Goal: Find specific fact: Find specific fact

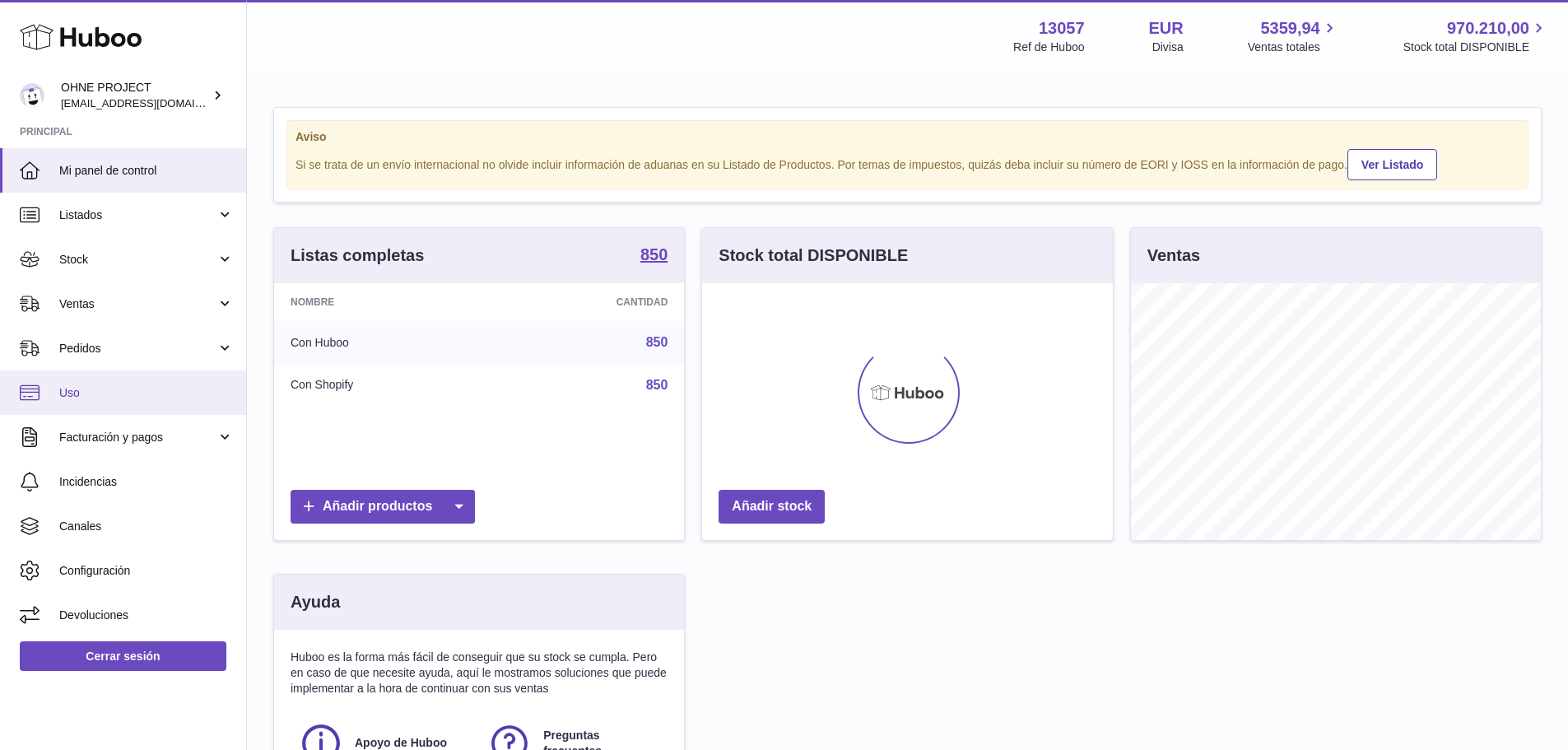
scroll to position [257, 410]
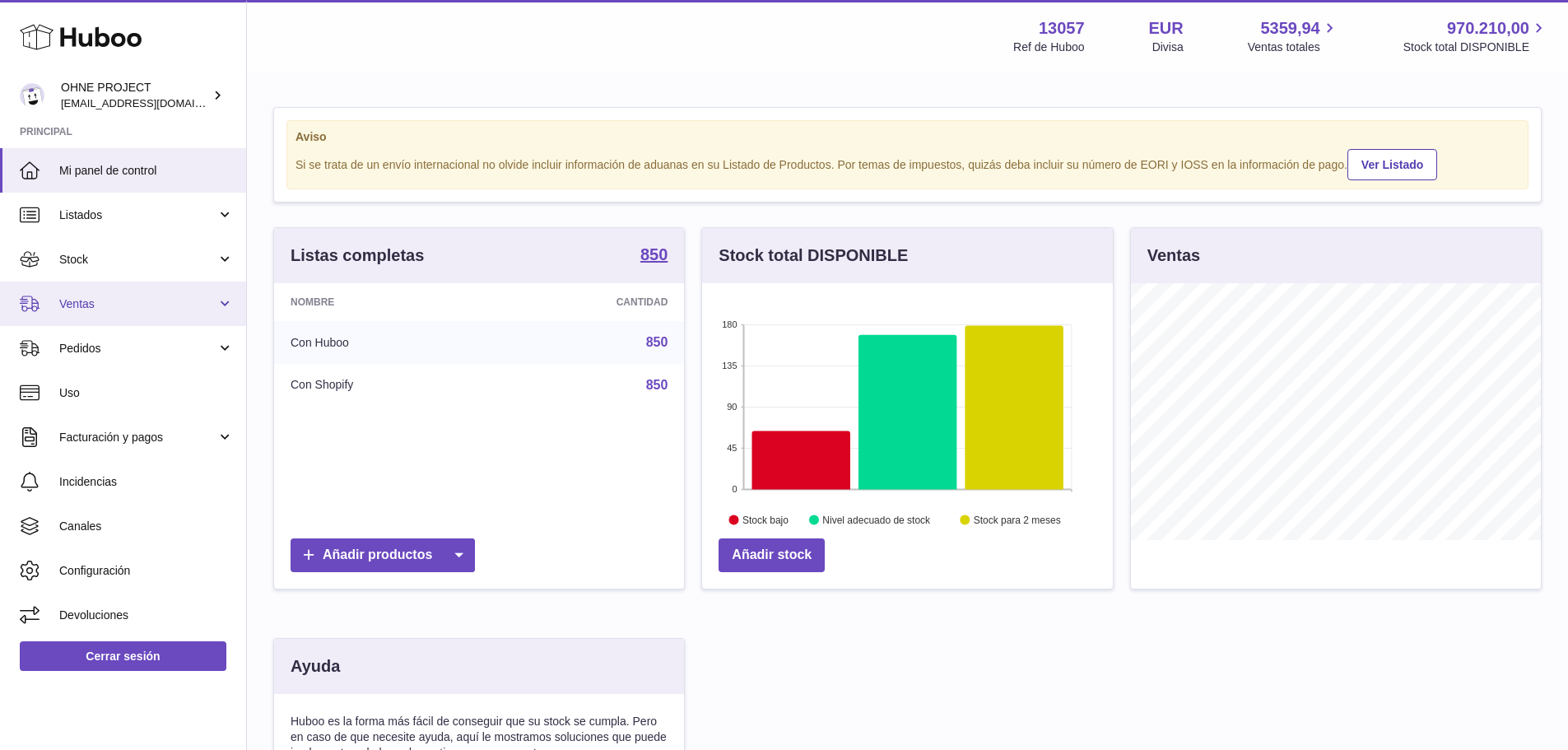
click at [104, 315] on link "Ventas" at bounding box center [123, 304] width 246 height 45
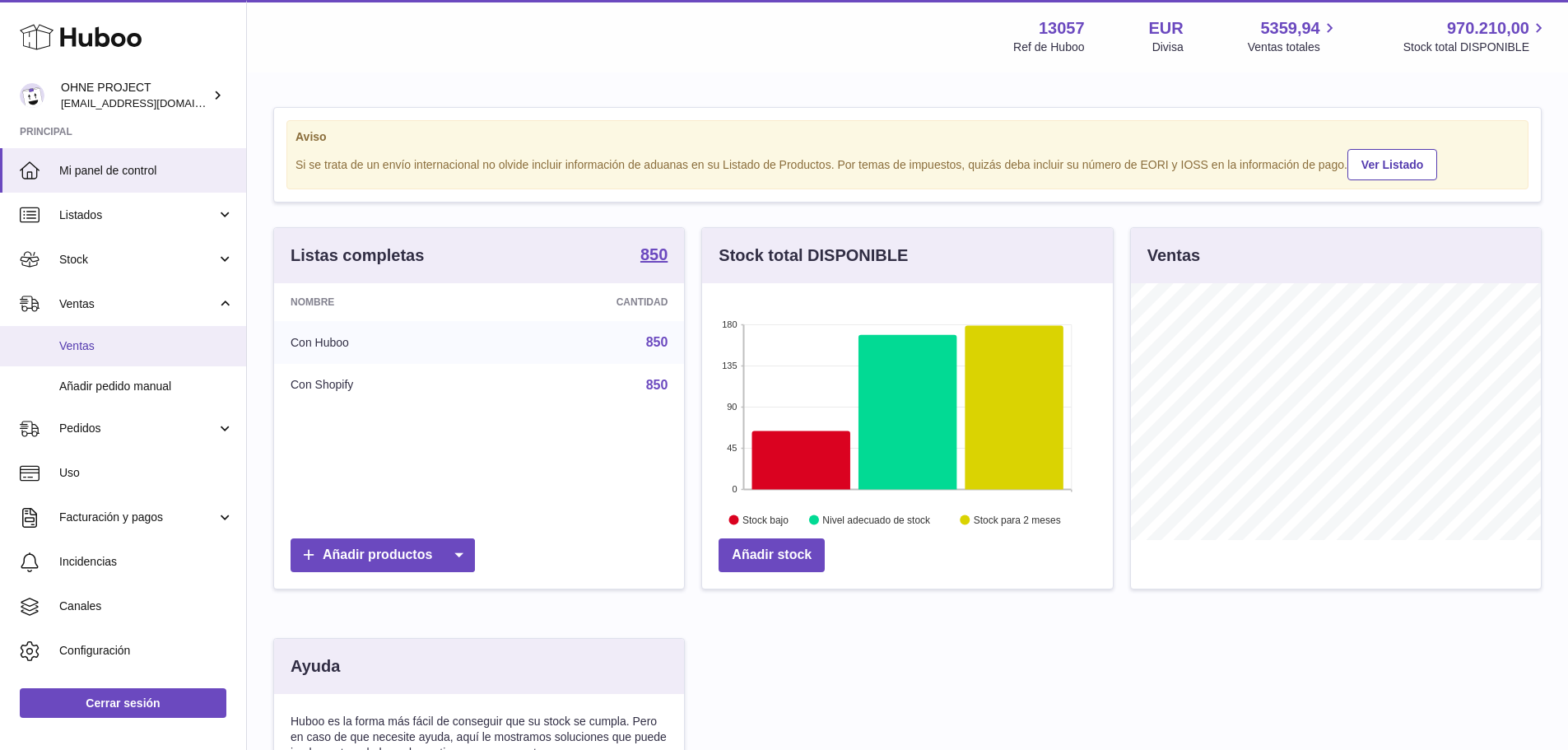
click at [99, 344] on span "Ventas" at bounding box center [146, 346] width 175 height 15
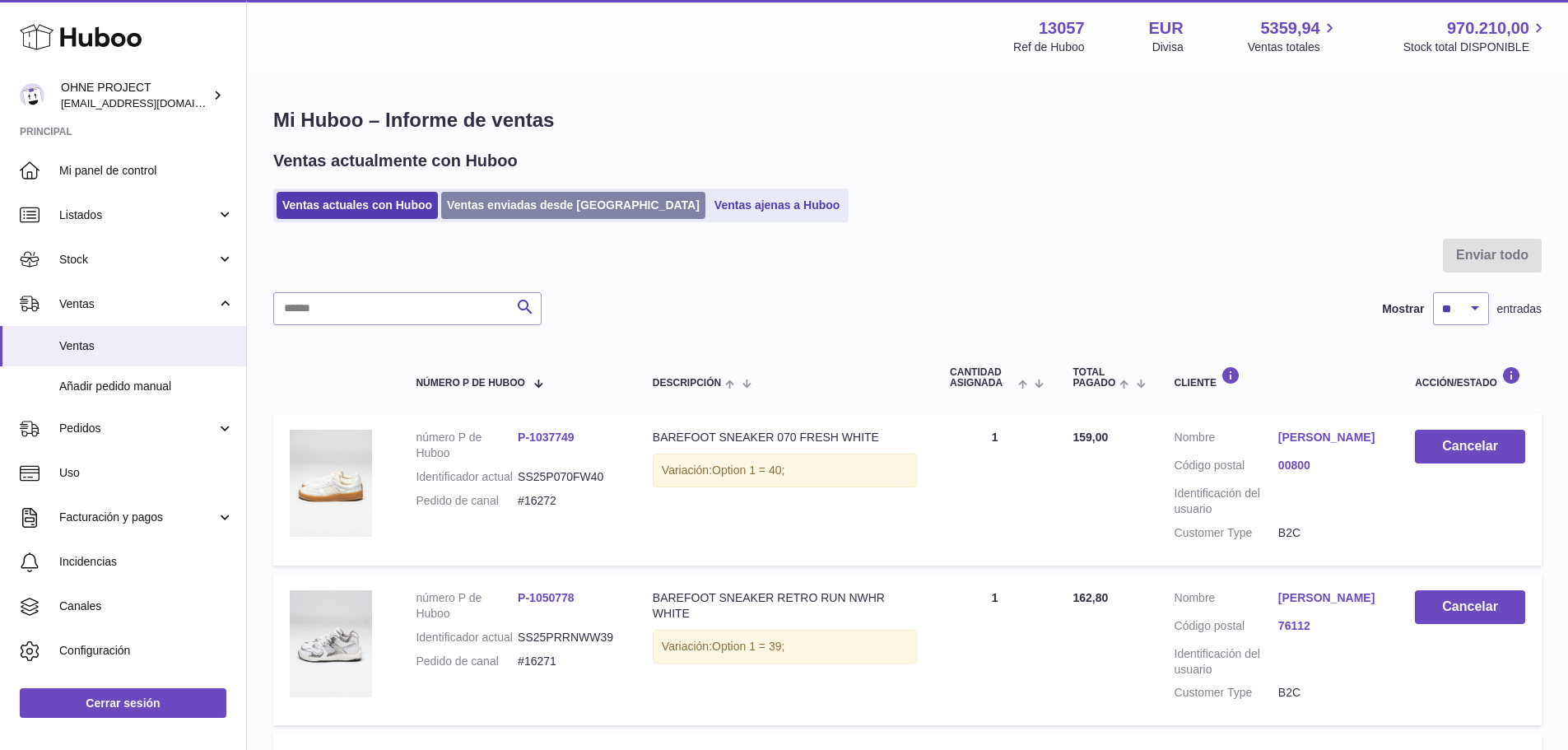
click at [510, 208] on link "Ventas enviadas desde [GEOGRAPHIC_DATA]" at bounding box center [573, 205] width 264 height 27
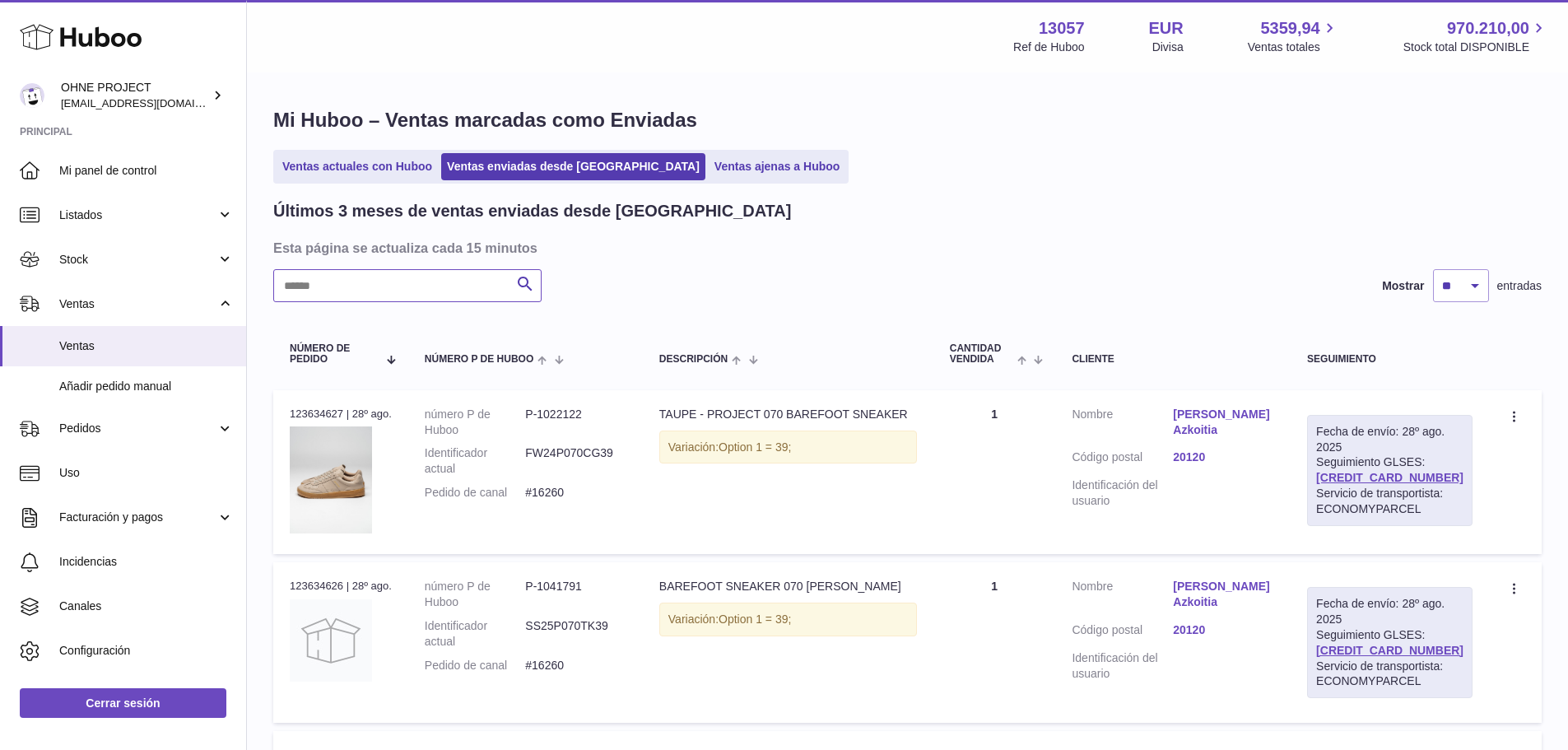
click at [447, 272] on input "text" at bounding box center [408, 285] width 269 height 33
paste input "******"
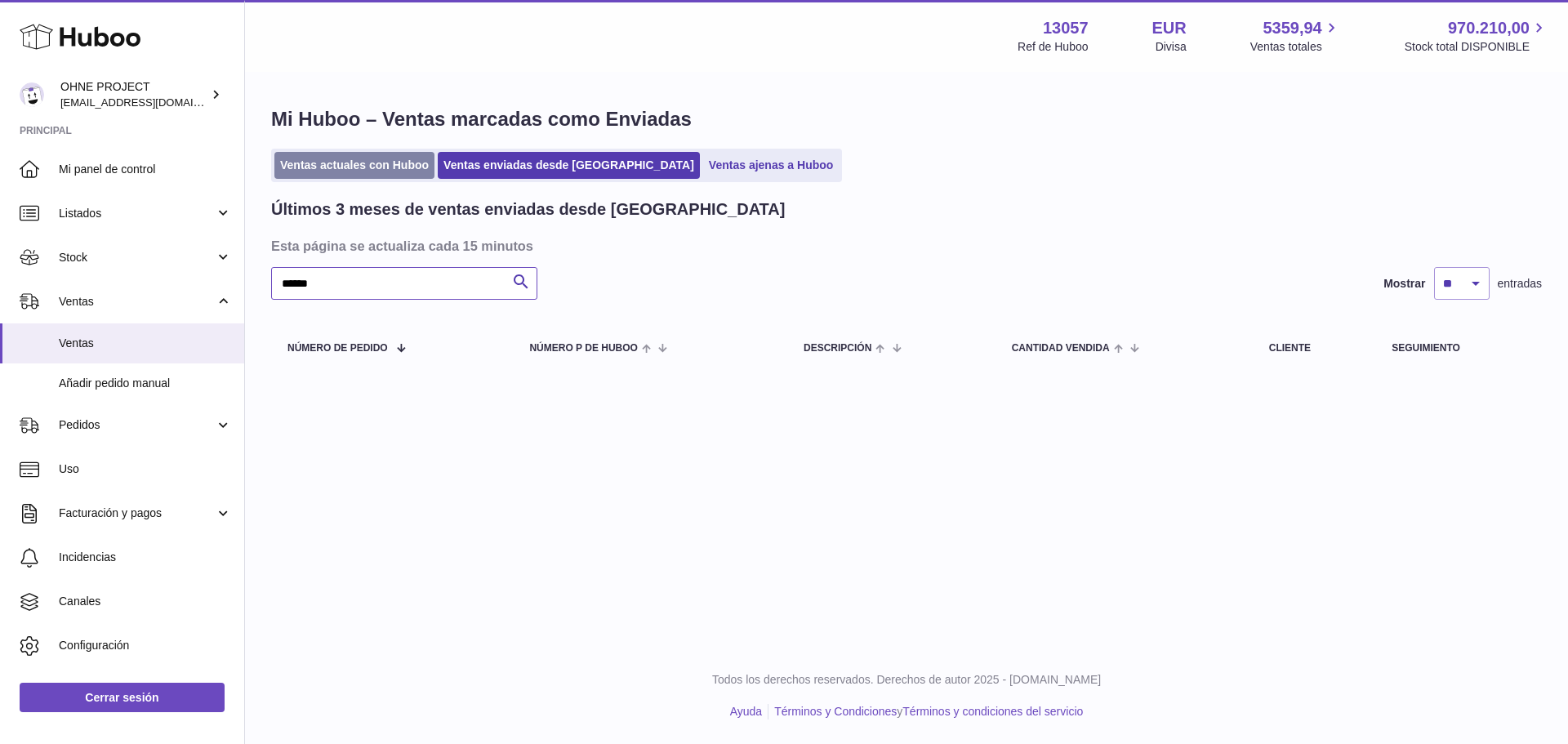
type input "******"
click at [367, 167] on link "Ventas actuales con Huboo" at bounding box center [355, 165] width 160 height 27
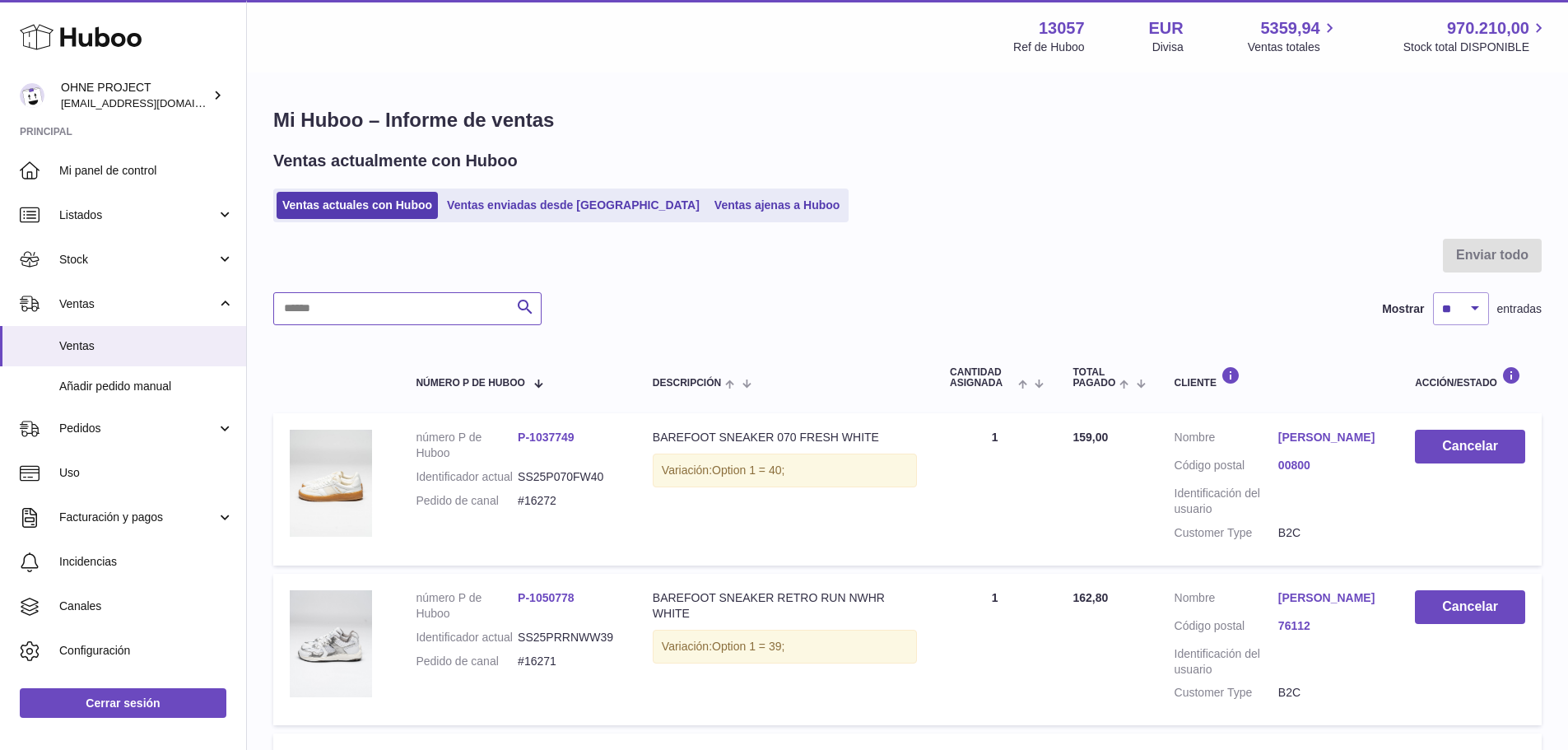
click at [358, 303] on input "text" at bounding box center [408, 308] width 269 height 33
paste input "******"
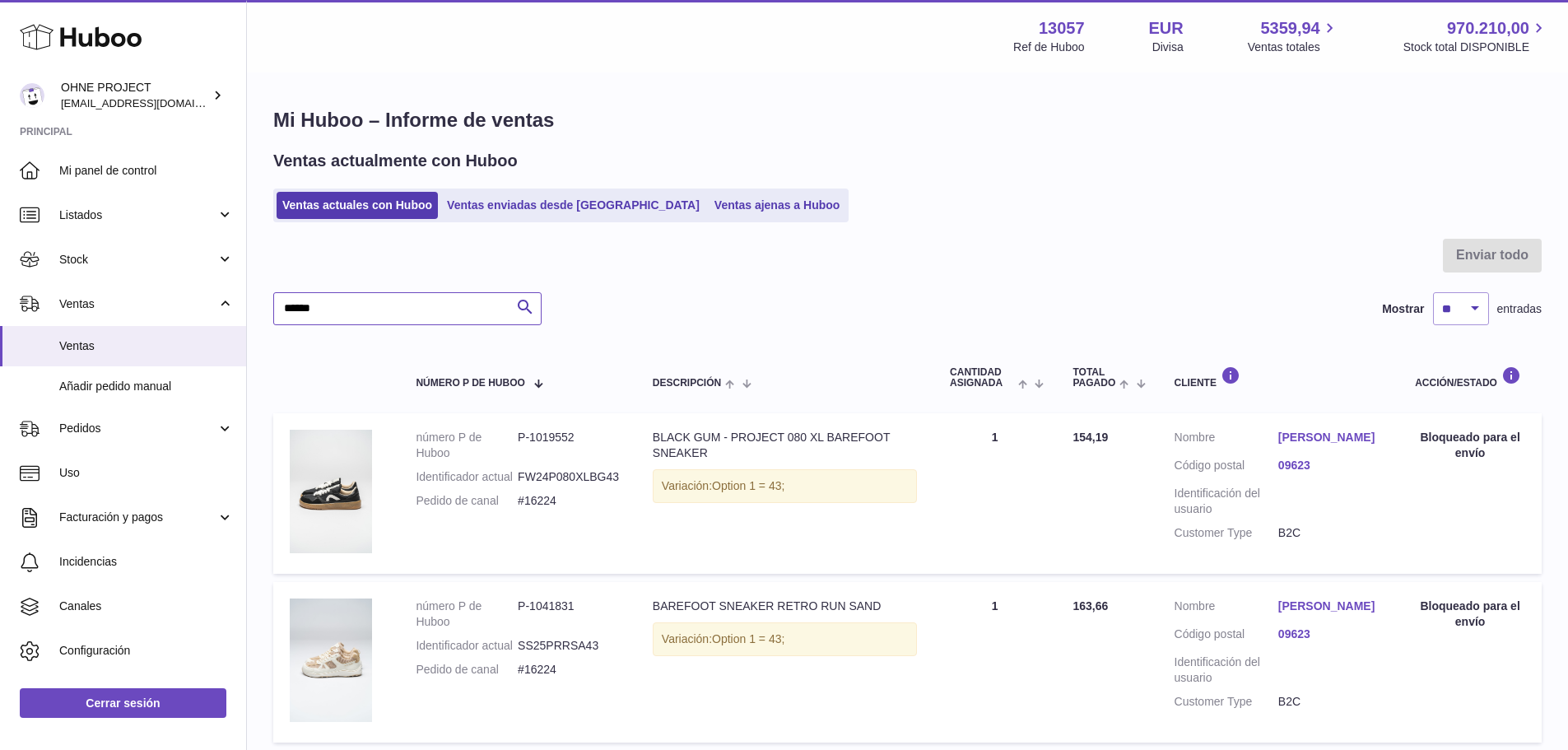
type input "******"
click at [1302, 445] on link "Christopher Brooks" at bounding box center [1331, 437] width 104 height 15
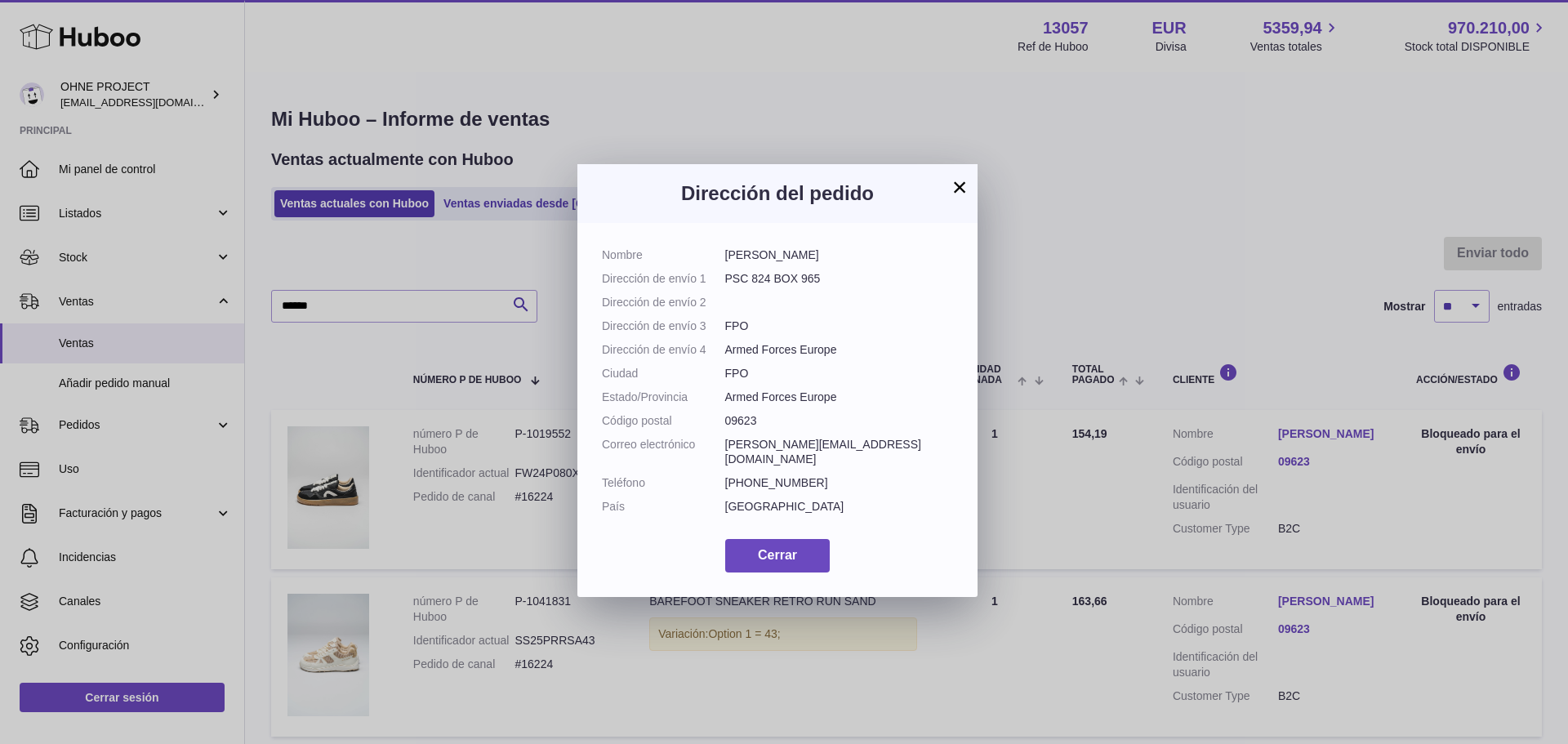
drag, startPoint x: 831, startPoint y: 252, endPoint x: 724, endPoint y: 257, distance: 107.1
click at [725, 255] on dd "Christopher Brooks" at bounding box center [839, 254] width 228 height 15
copy dd "Christopher Brooks"
drag, startPoint x: 809, startPoint y: 276, endPoint x: 728, endPoint y: 276, distance: 81.0
click at [728, 276] on dd "PSC 824 BOX 965" at bounding box center [839, 278] width 228 height 15
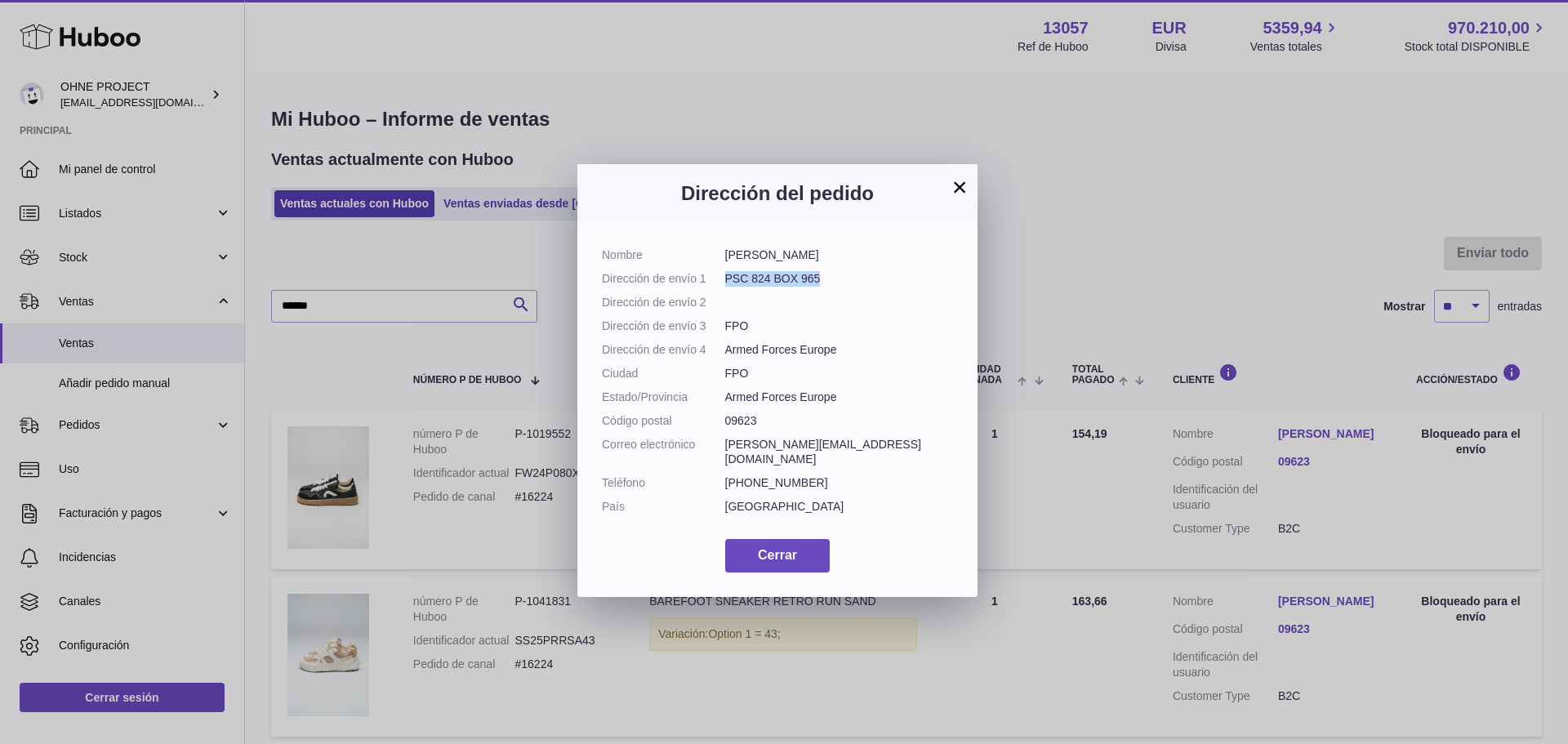
copy dd "PSC 824 BOX 965"
drag, startPoint x: 845, startPoint y: 380, endPoint x: 729, endPoint y: 380, distance: 116.0
click at [729, 357] on dd "Armed Forces Europe" at bounding box center [839, 349] width 228 height 15
copy dd "Armed Forces Europe"
drag, startPoint x: 759, startPoint y: 466, endPoint x: 724, endPoint y: 467, distance: 35.0
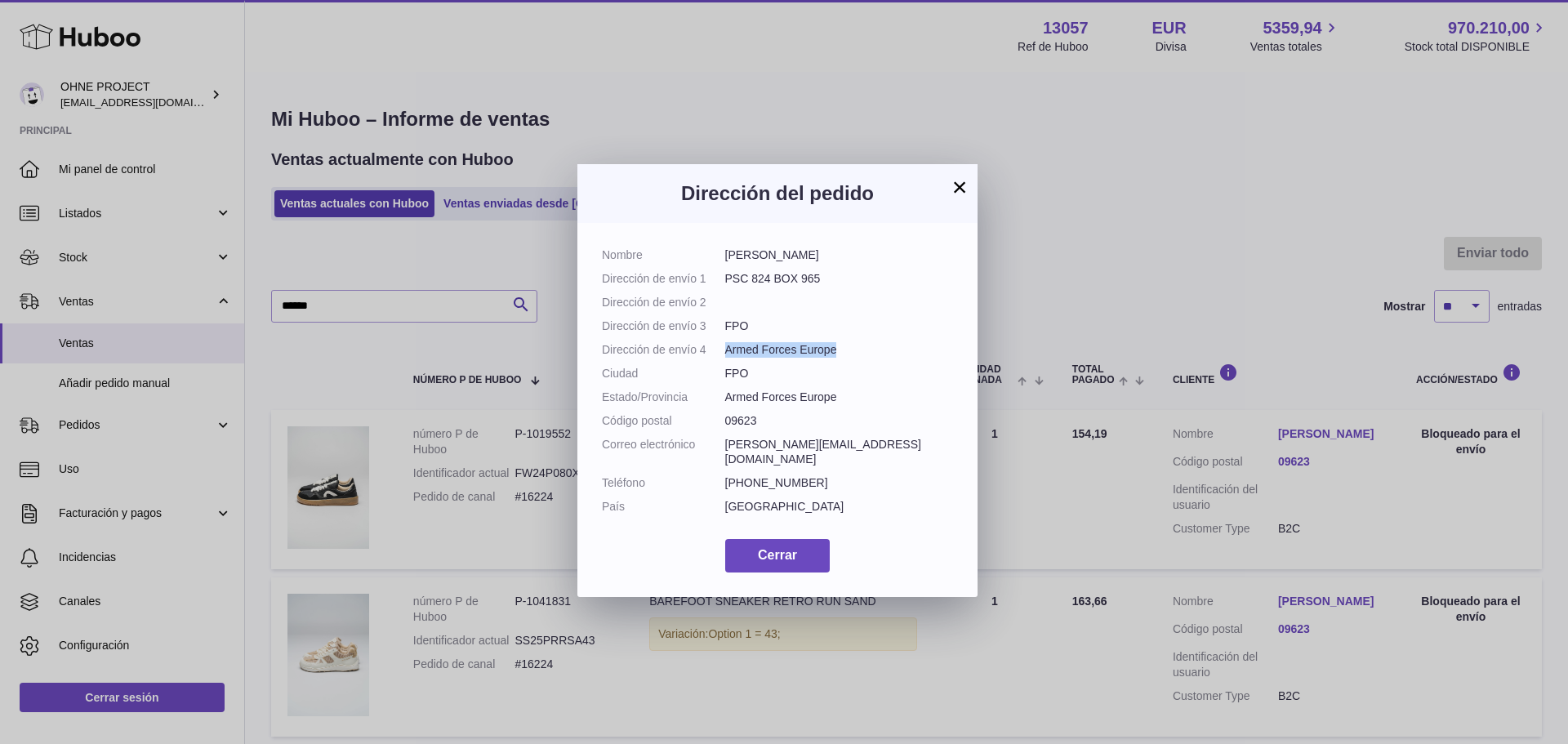
click at [724, 467] on dl "Nombre Christopher Brooks Dirección de envío 1 PSC 824 BOX 965 Dirección de env…" at bounding box center [777, 385] width 351 height 276
copy dl "Código postal 09623"
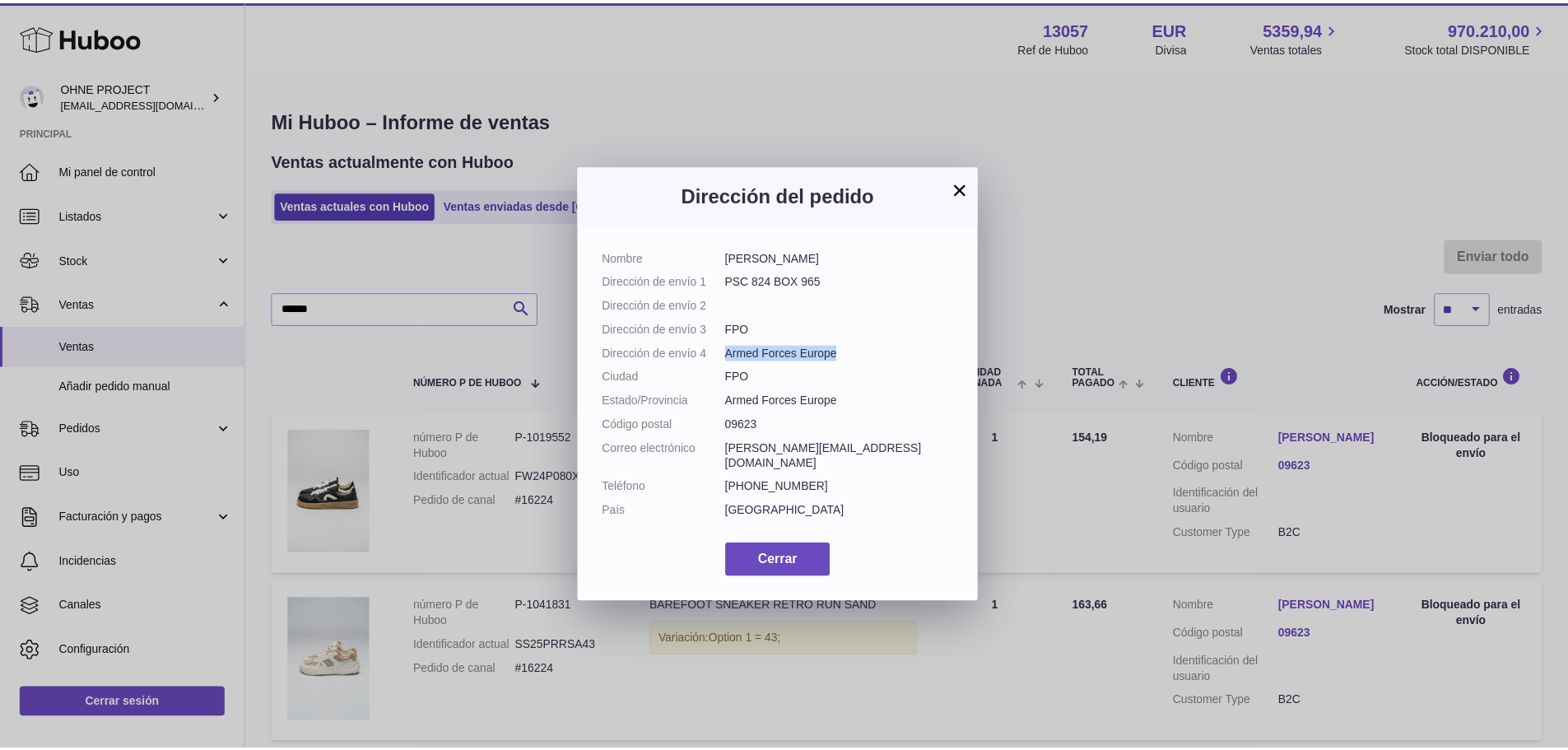
scroll to position [25, 0]
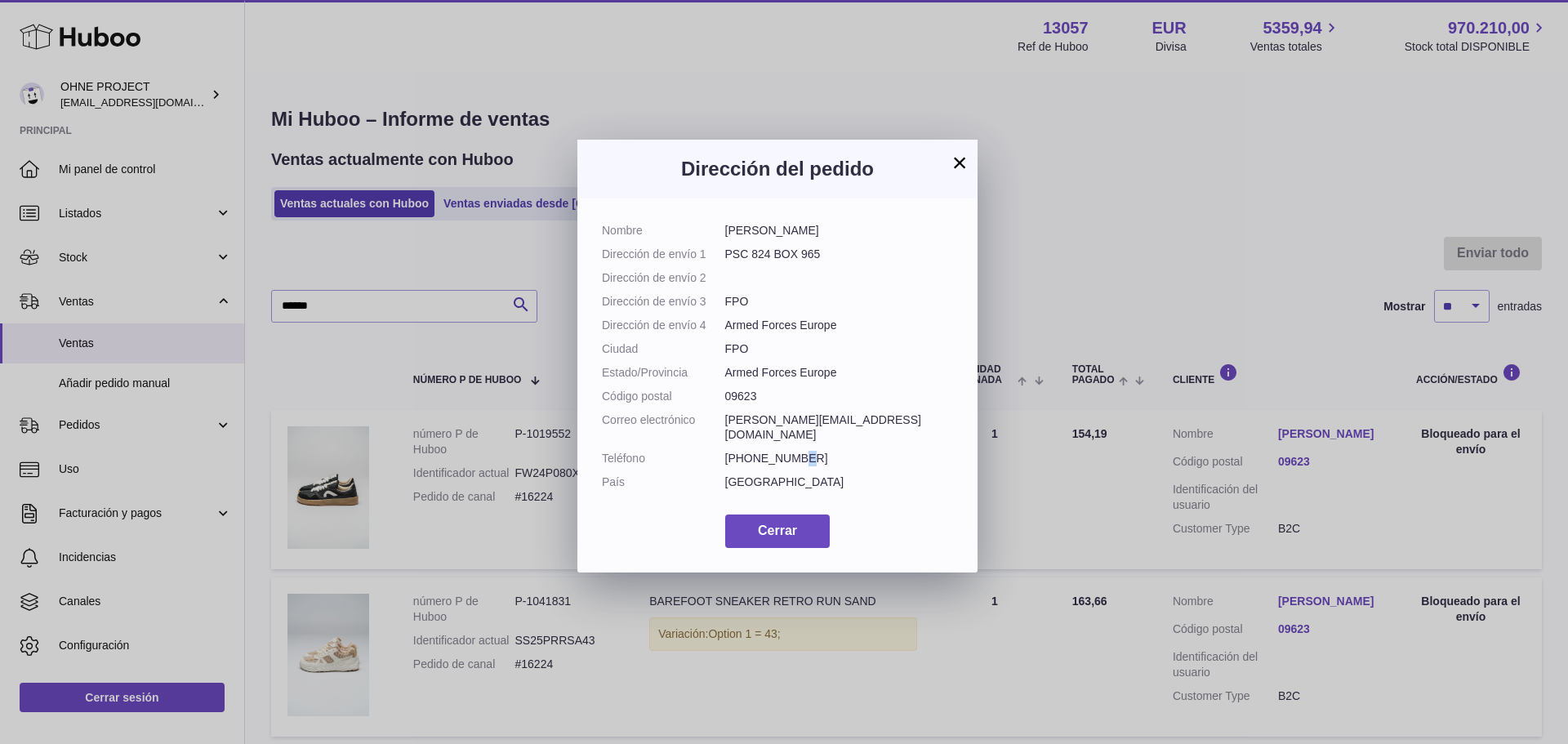
click at [801, 467] on dd "+16155982766" at bounding box center [839, 458] width 228 height 15
click at [804, 467] on dd "+16155982766" at bounding box center [839, 458] width 228 height 15
drag, startPoint x: 804, startPoint y: 489, endPoint x: 725, endPoint y: 490, distance: 79.0
click at [725, 467] on dd "+16155982766" at bounding box center [839, 458] width 228 height 15
copy dd "+16155982766"
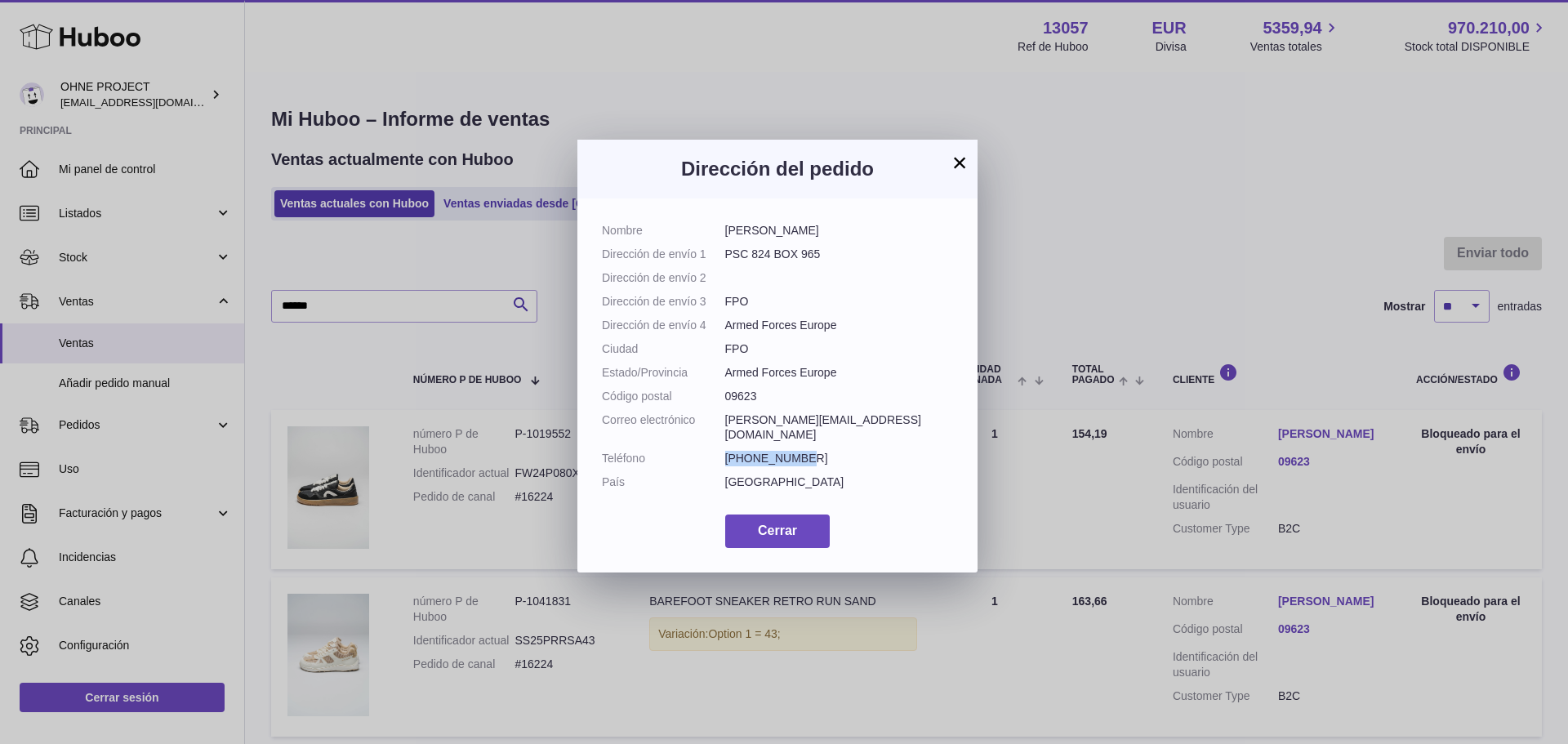
drag, startPoint x: 747, startPoint y: 397, endPoint x: 721, endPoint y: 396, distance: 26.0
click at [721, 396] on dl "Nombre Christopher Brooks Dirección de envío 1 PSC 824 BOX 965 Dirección de env…" at bounding box center [777, 361] width 351 height 276
copy dl "FPO"
drag, startPoint x: 845, startPoint y: 419, endPoint x: 728, endPoint y: 419, distance: 117.0
click at [728, 380] on dd "Armed Forces Europe" at bounding box center [839, 372] width 228 height 15
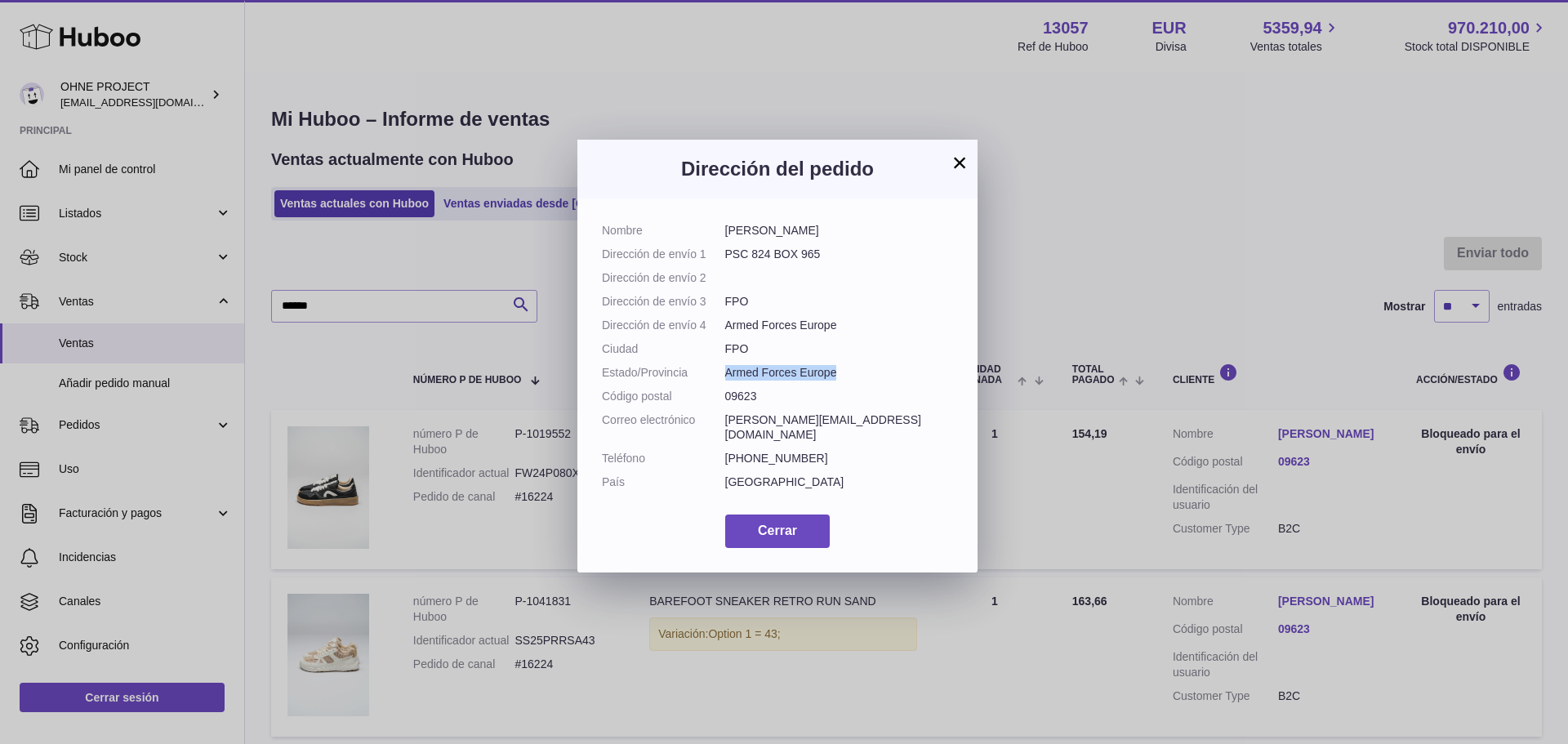
copy dd "Armed Forces Europe"
click at [820, 404] on dd "09623" at bounding box center [839, 396] width 228 height 15
drag, startPoint x: 829, startPoint y: 419, endPoint x: 727, endPoint y: 420, distance: 102.0
click at [727, 380] on dd "Armed Forces Europe" at bounding box center [839, 372] width 228 height 15
copy dd "Armed Forces Europe"
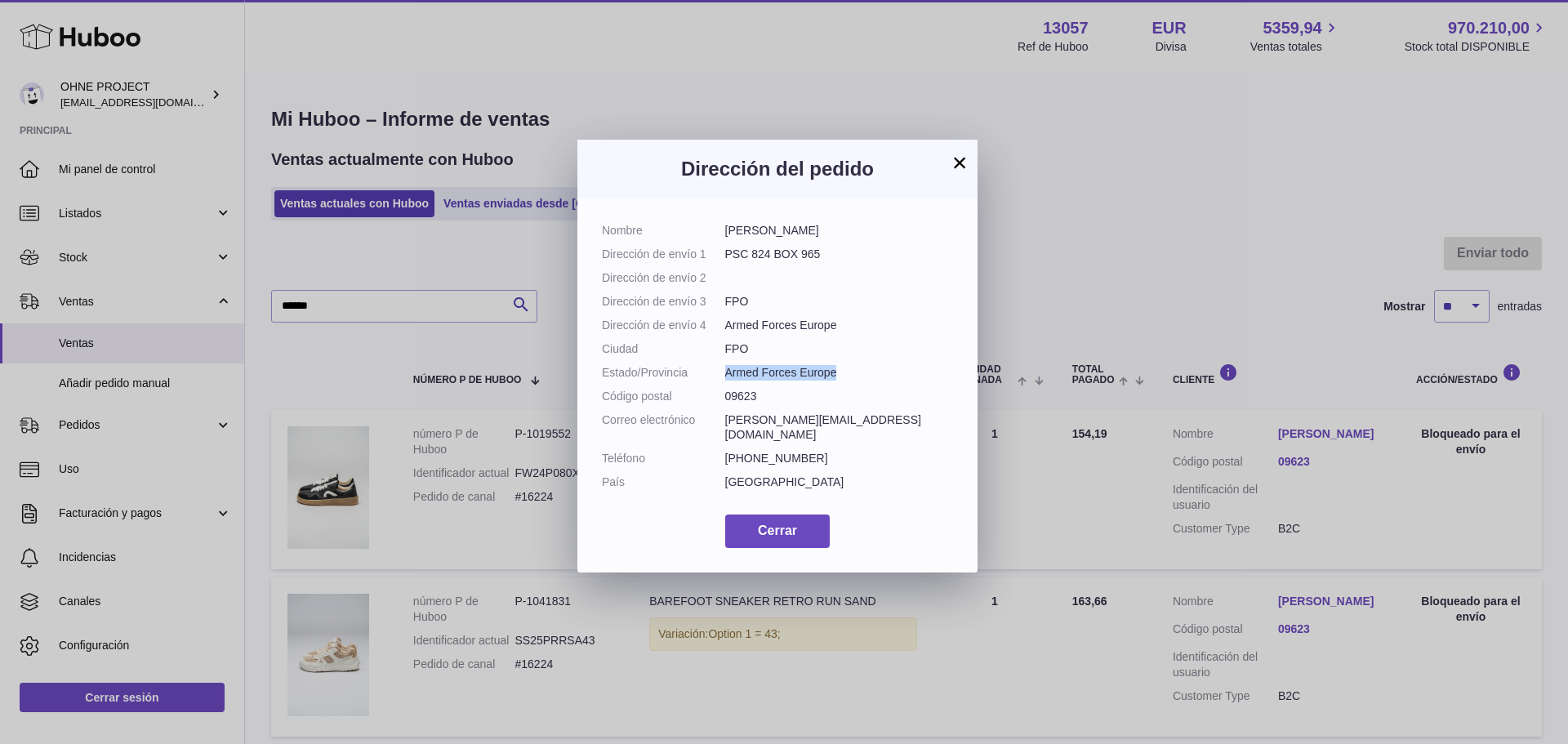
drag, startPoint x: 825, startPoint y: 254, endPoint x: 726, endPoint y: 258, distance: 99.1
click at [726, 258] on dd "PSC 824 BOX 965" at bounding box center [839, 253] width 228 height 15
copy dd "PSC 824 BOX 965"
drag, startPoint x: 917, startPoint y: 464, endPoint x: 720, endPoint y: 460, distance: 197.0
click at [720, 460] on dl "Nombre Christopher Brooks Dirección de envío 1 PSC 824 BOX 965 Dirección de env…" at bounding box center [777, 361] width 351 height 276
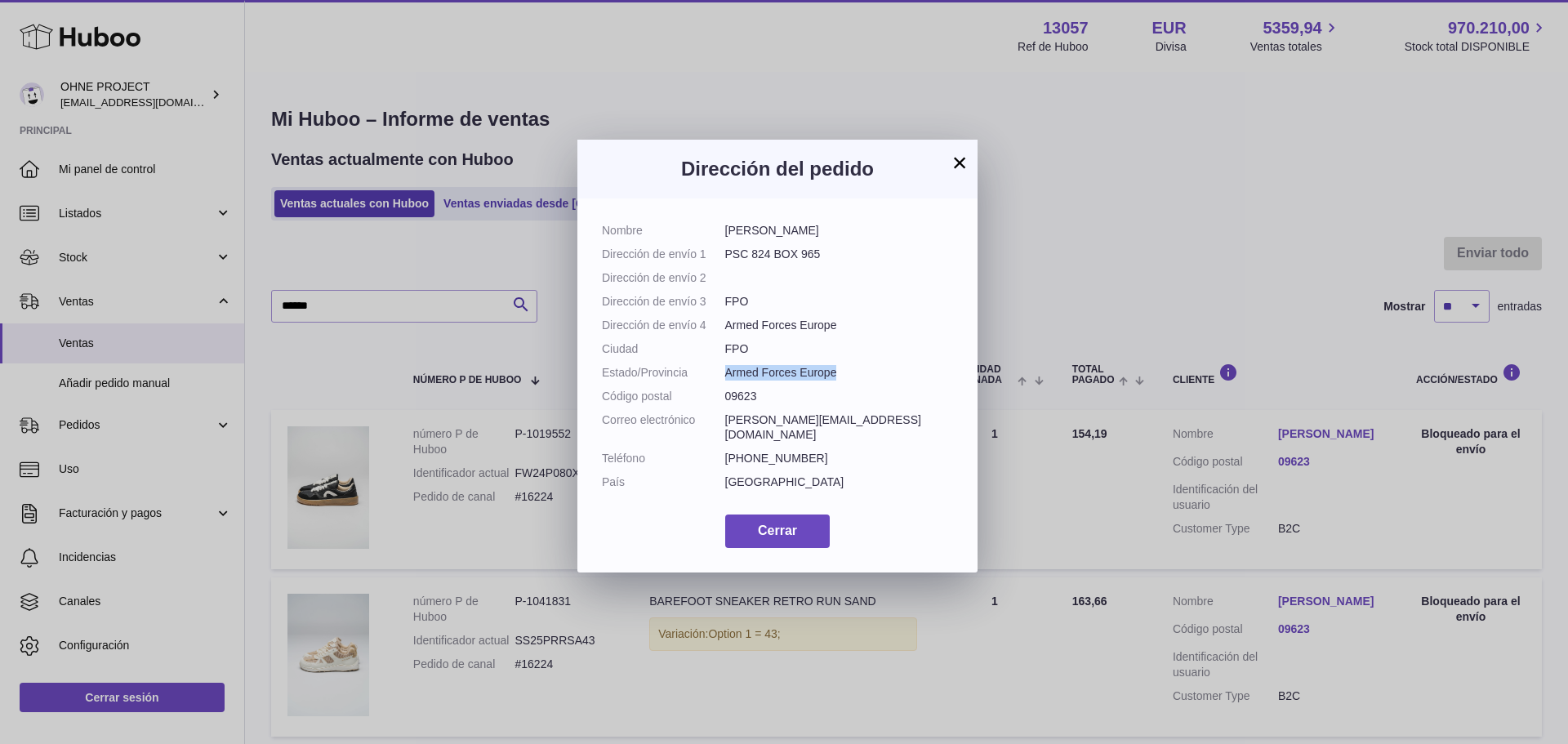
copy dl "Correo electrónico christopher.brooks08@gmail.com"
click at [956, 160] on button "×" at bounding box center [960, 163] width 20 height 20
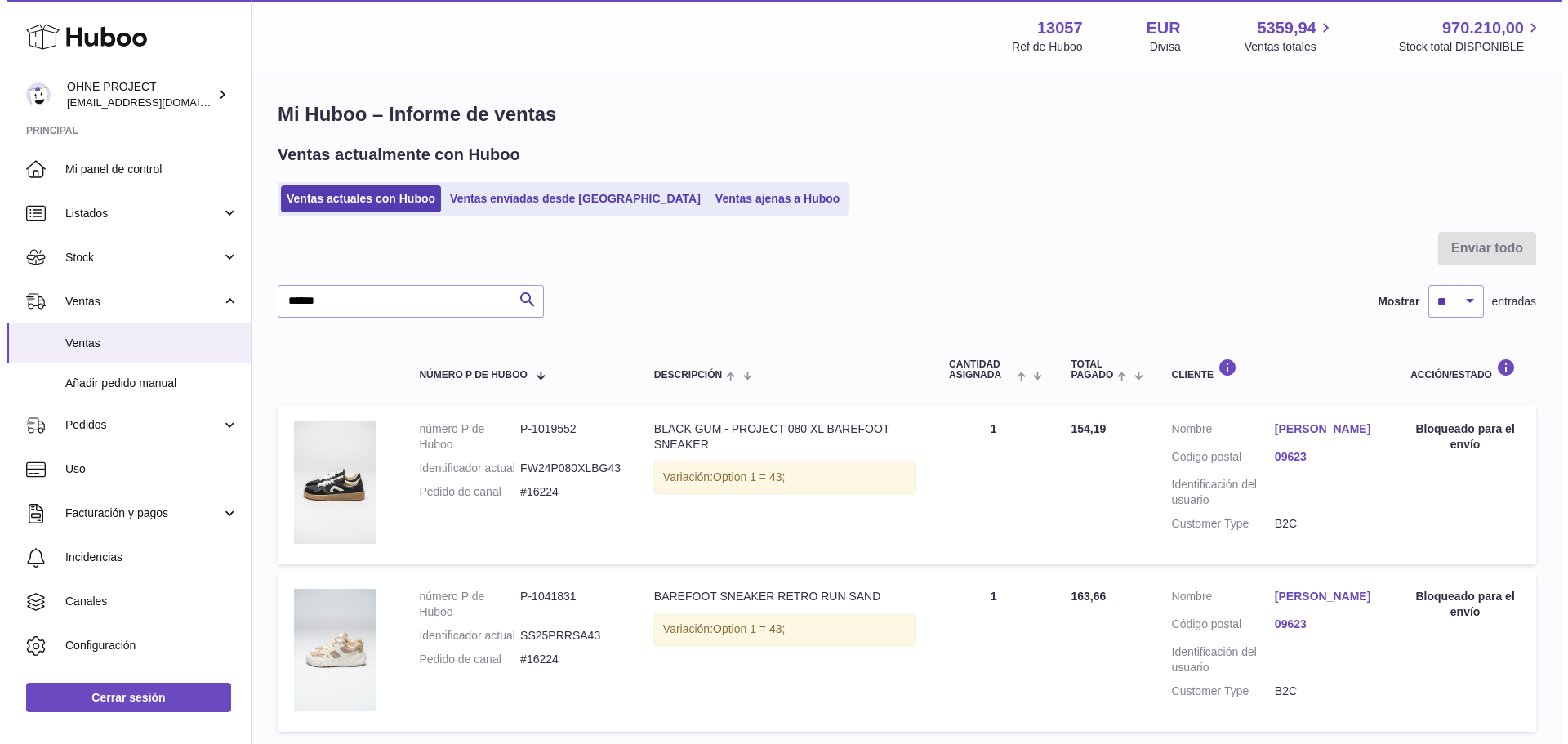
scroll to position [0, 0]
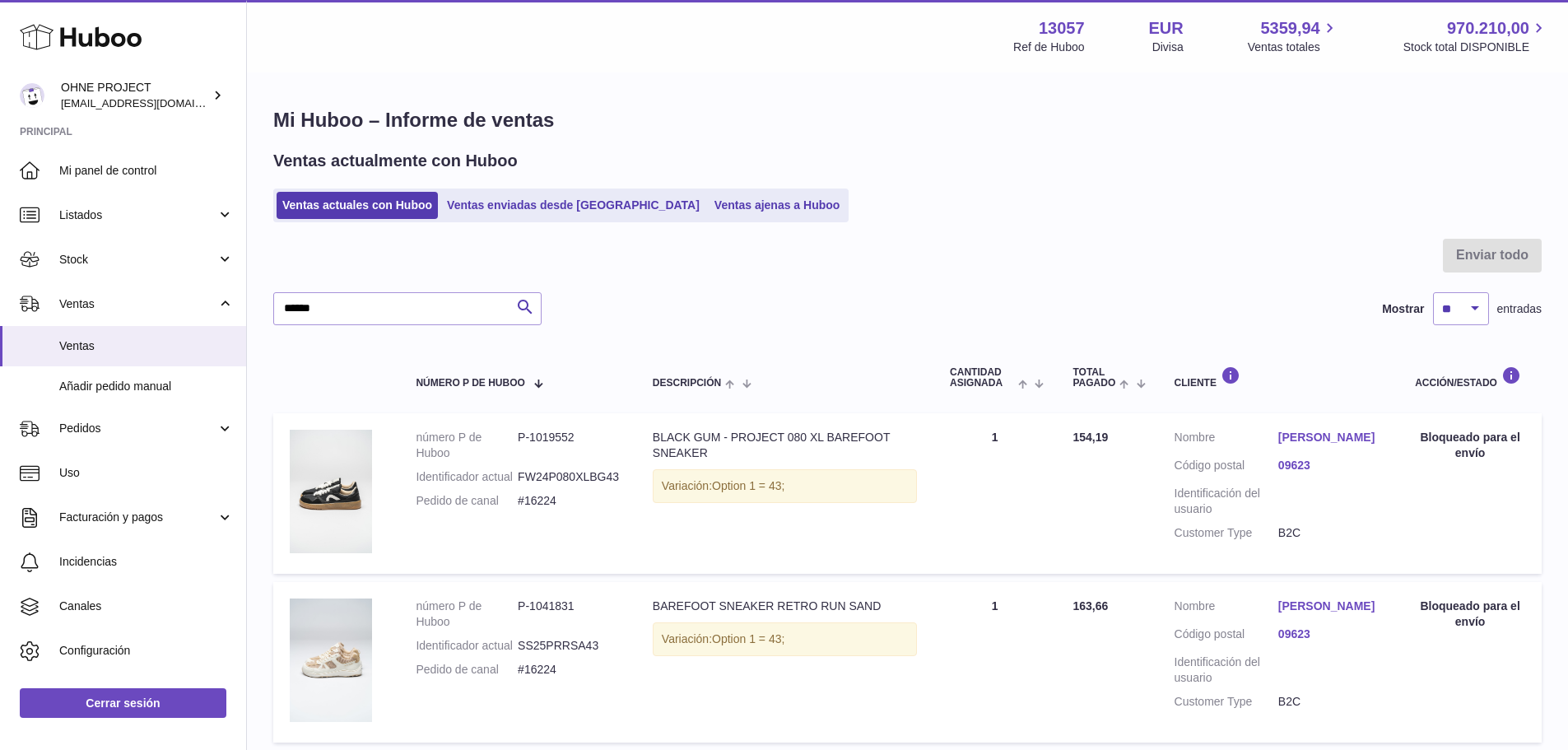
click at [1299, 438] on link "Christopher Brooks" at bounding box center [1331, 437] width 104 height 15
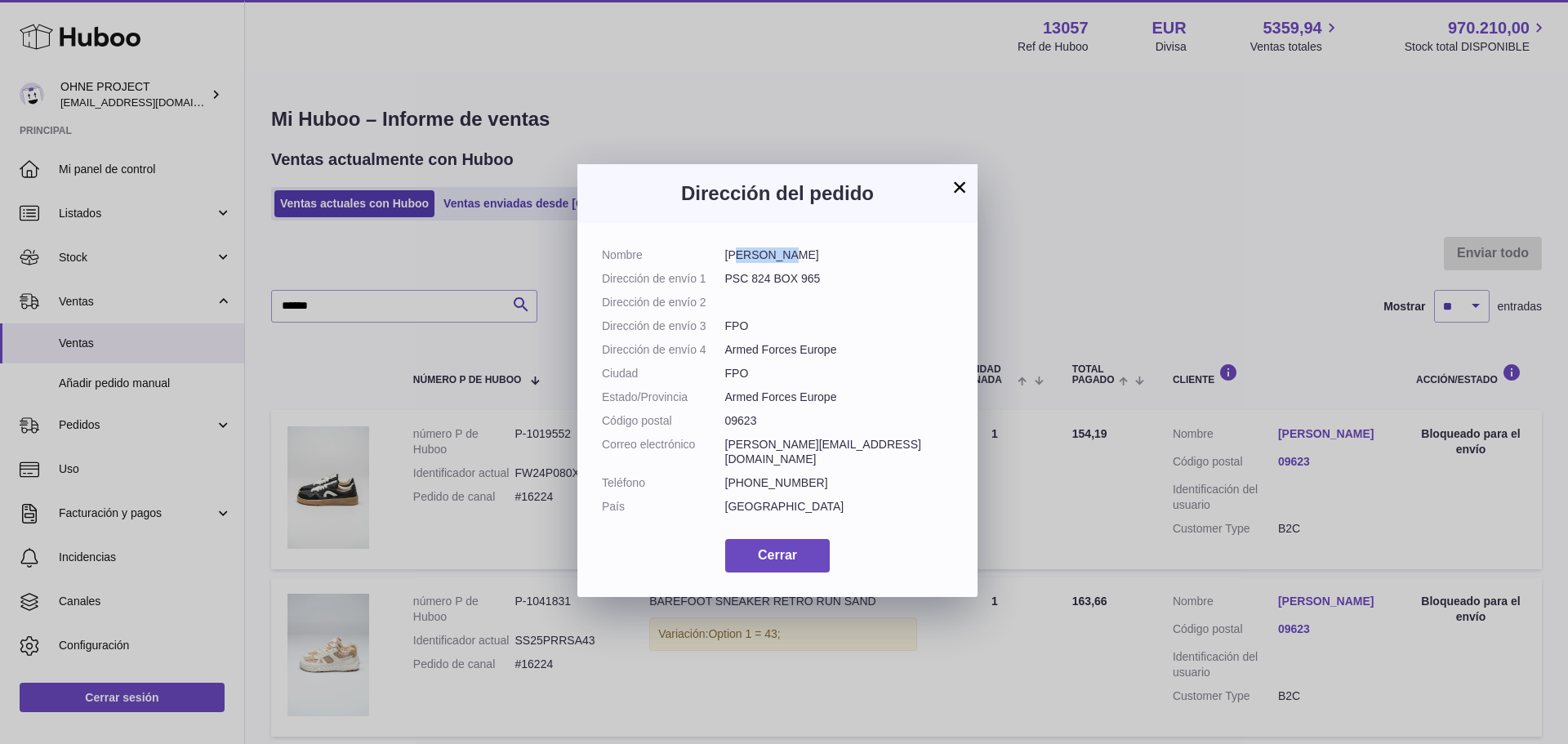
drag, startPoint x: 789, startPoint y: 248, endPoint x: 739, endPoint y: 257, distance: 50.8
click at [739, 257] on dd "Christopher Brooks" at bounding box center [839, 254] width 228 height 15
click at [782, 262] on dd "Christopher Brooks" at bounding box center [839, 254] width 228 height 15
click at [792, 253] on dd "Christopher Brooks" at bounding box center [839, 254] width 228 height 15
drag, startPoint x: 791, startPoint y: 254, endPoint x: 724, endPoint y: 256, distance: 67.0
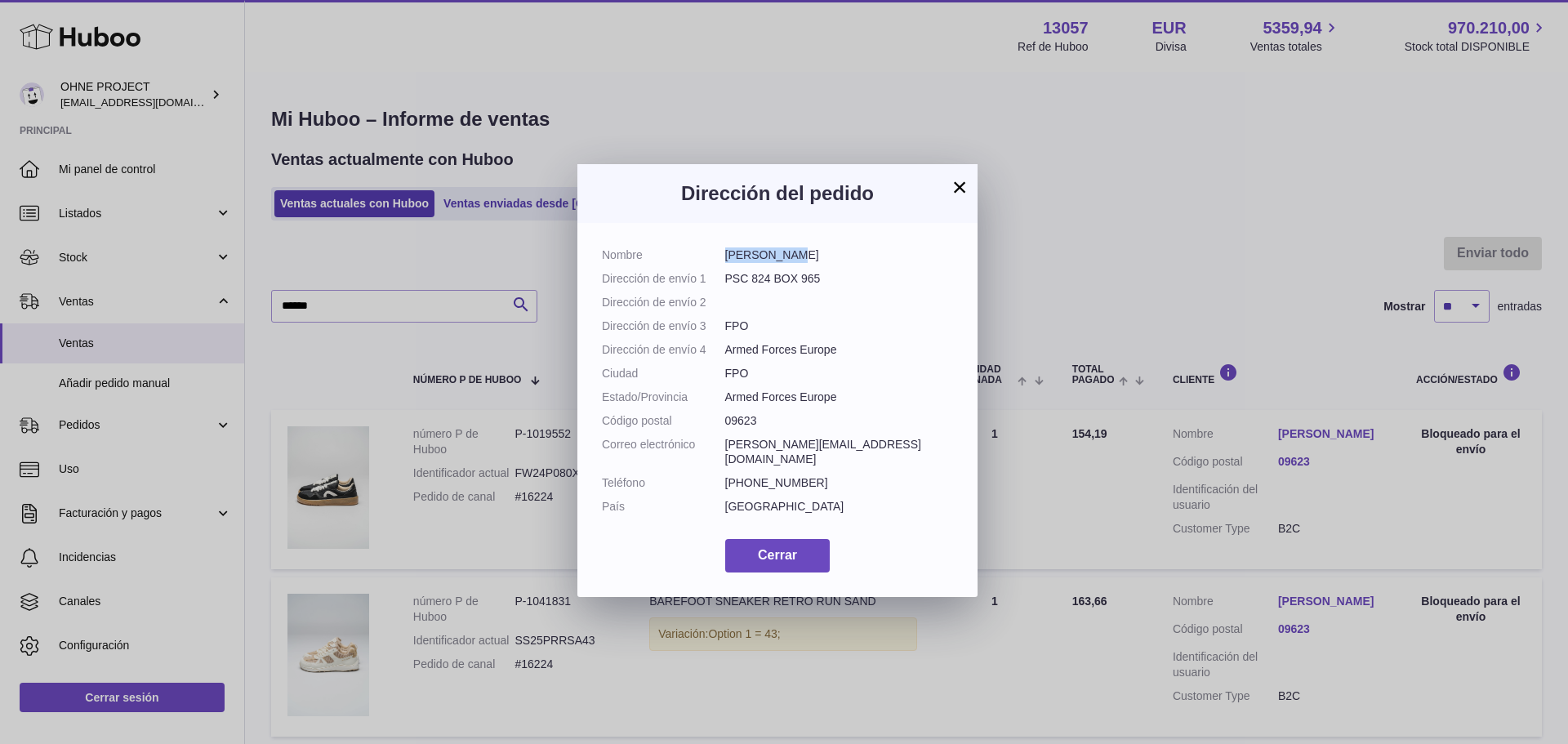
click at [724, 255] on dl "Nombre Christopher Brooks Dirección de envío 1 PSC 824 BOX 965 Dirección de env…" at bounding box center [777, 385] width 351 height 276
drag, startPoint x: 831, startPoint y: 252, endPoint x: 797, endPoint y: 252, distance: 34.0
click at [797, 252] on dd "Christopher Brooks" at bounding box center [839, 254] width 228 height 15
drag, startPoint x: 742, startPoint y: 466, endPoint x: 723, endPoint y: 468, distance: 19.1
click at [723, 468] on dl "Nombre Christopher Brooks Dirección de envío 1 PSC 824 BOX 965 Dirección de env…" at bounding box center [777, 385] width 351 height 276
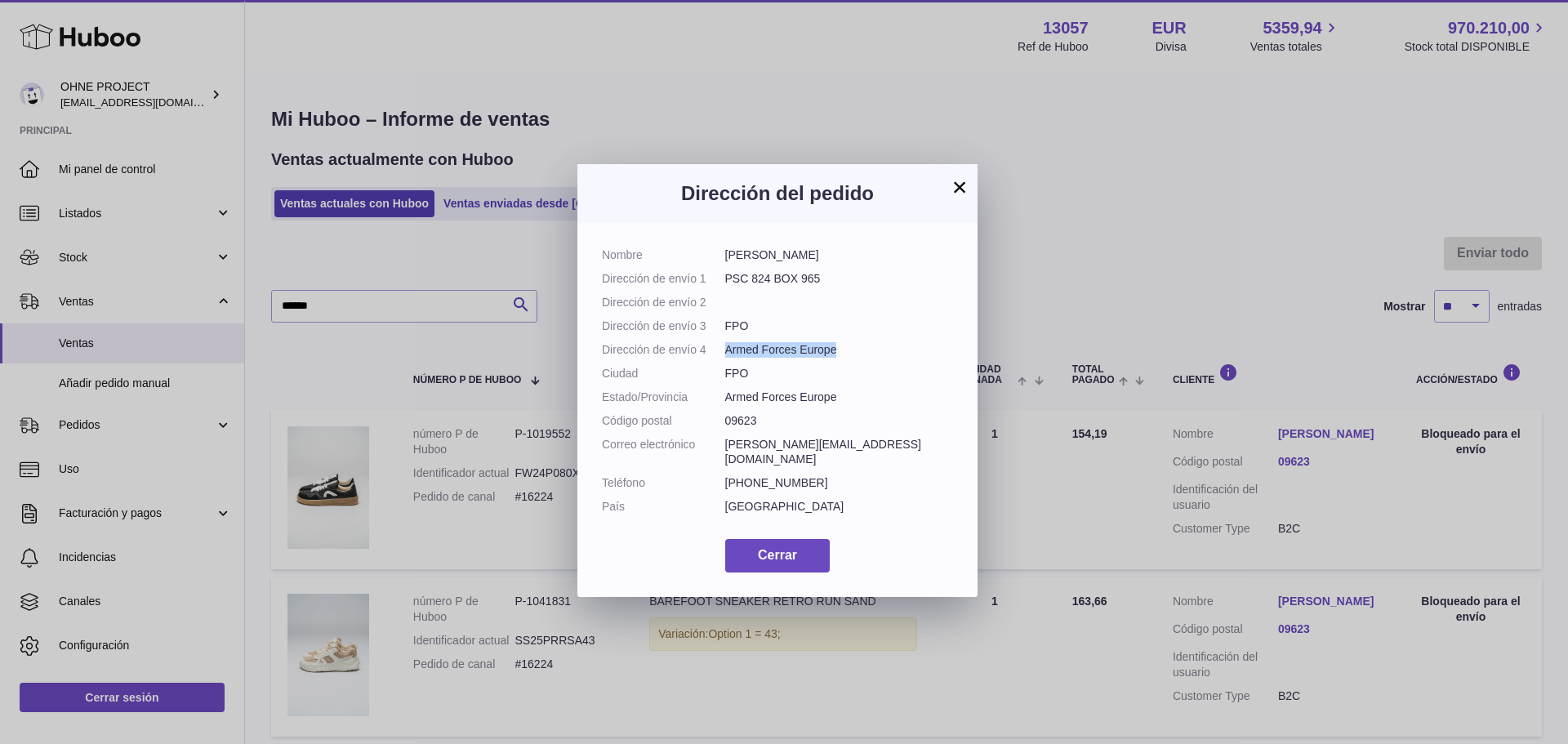
drag, startPoint x: 844, startPoint y: 379, endPoint x: 727, endPoint y: 378, distance: 117.0
click at [727, 357] on dd "Armed Forces Europe" at bounding box center [839, 349] width 228 height 15
drag, startPoint x: 916, startPoint y: 486, endPoint x: 724, endPoint y: 488, distance: 192.0
click at [724, 488] on dl "Nombre Christopher Brooks Dirección de envío 1 PSC 824 BOX 965 Dirección de env…" at bounding box center [777, 385] width 351 height 276
drag, startPoint x: 802, startPoint y: 513, endPoint x: 727, endPoint y: 514, distance: 75.0
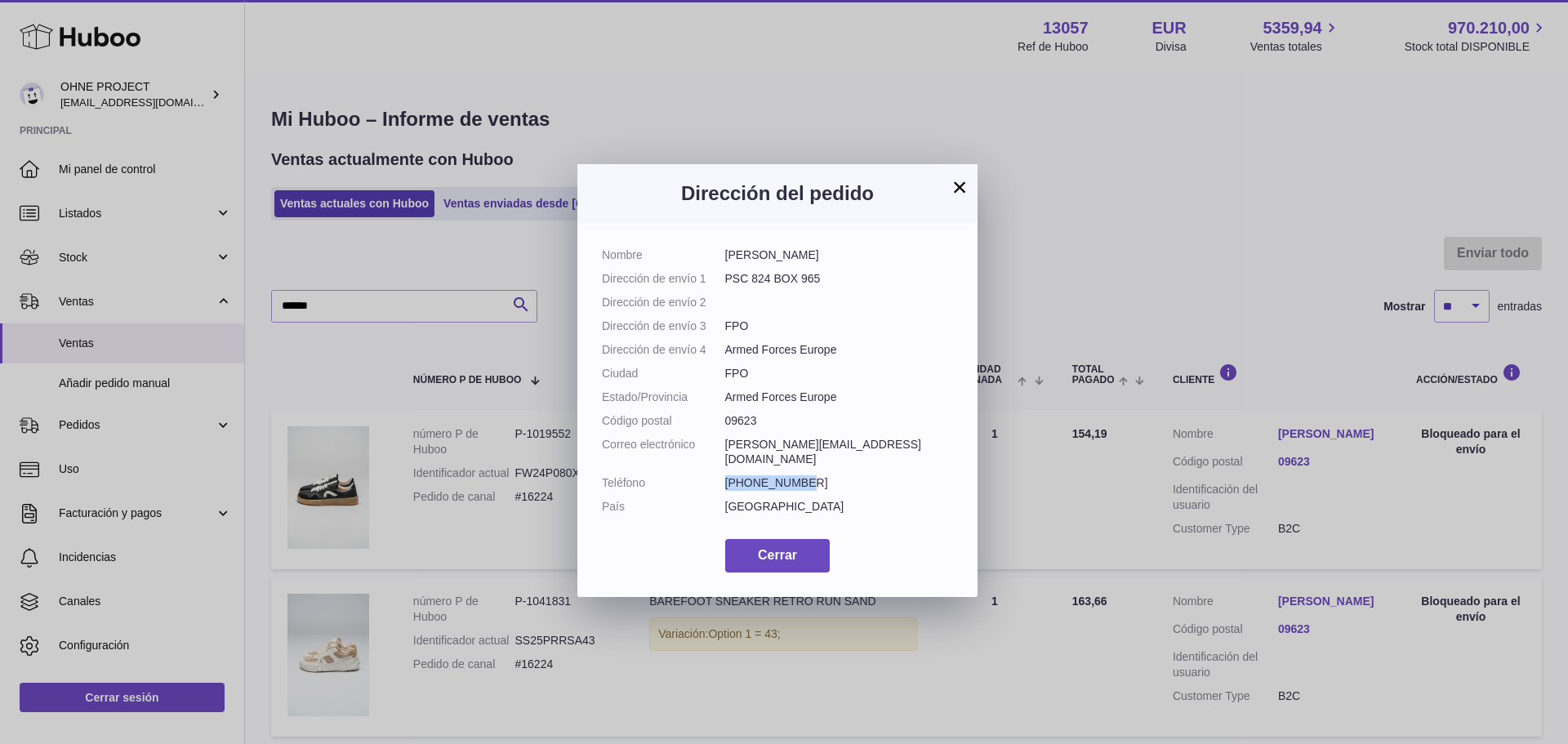
click at [727, 491] on dd "+16155982766" at bounding box center [839, 483] width 228 height 15
drag, startPoint x: 820, startPoint y: 276, endPoint x: 725, endPoint y: 278, distance: 95.0
click at [725, 278] on dd "PSC 824 BOX 965" at bounding box center [839, 278] width 228 height 15
